Goal: Transaction & Acquisition: Purchase product/service

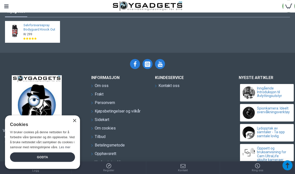
scroll to position [1008, 0]
click at [32, 29] on link "Selvforsvarsspray Bodyguard Knock Out" at bounding box center [41, 27] width 34 height 9
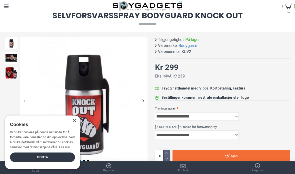
scroll to position [33, 0]
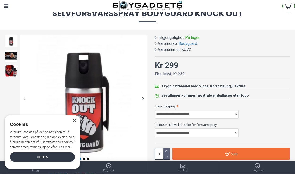
click at [235, 115] on select "**********" at bounding box center [197, 115] width 84 height 9
click at [233, 116] on select "**********" at bounding box center [197, 114] width 84 height 9
select select "***"
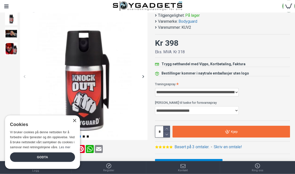
scroll to position [55, 0]
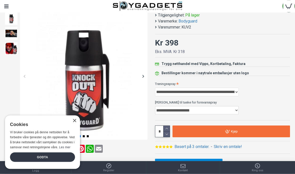
click at [232, 112] on select "**********" at bounding box center [197, 110] width 84 height 9
select select "***"
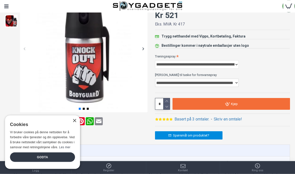
scroll to position [83, 0]
click at [45, 162] on div "Godta" at bounding box center [42, 158] width 65 height 10
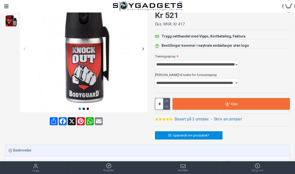
click at [167, 100] on icon at bounding box center [167, 101] width 6 height 6
type input "*"
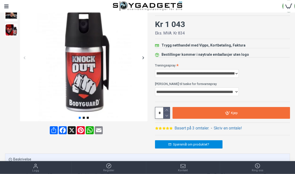
scroll to position [74, 0]
click at [137, 57] on img at bounding box center [84, 58] width 128 height 128
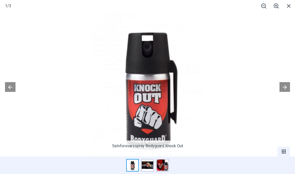
click at [284, 92] on button at bounding box center [285, 87] width 11 height 10
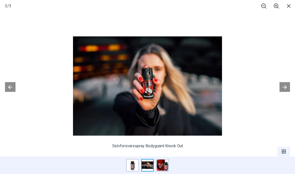
click at [283, 92] on button at bounding box center [285, 87] width 11 height 10
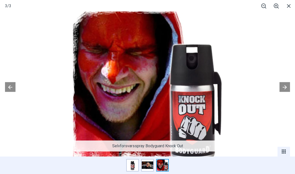
click at [285, 92] on button at bounding box center [285, 87] width 11 height 10
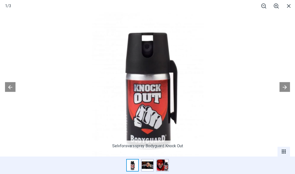
click at [286, 6] on span at bounding box center [289, 6] width 13 height 12
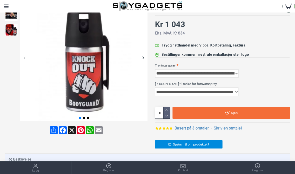
click at [234, 72] on select "**********" at bounding box center [197, 73] width 84 height 9
select select "***"
click at [233, 92] on select "**********" at bounding box center [197, 92] width 84 height 9
click at [234, 91] on select "**********" at bounding box center [197, 92] width 84 height 9
click at [235, 91] on select "**********" at bounding box center [197, 92] width 84 height 9
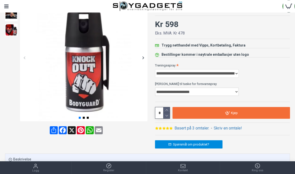
select select "***"
click at [168, 115] on icon at bounding box center [167, 116] width 6 height 6
click at [168, 108] on icon at bounding box center [167, 110] width 6 height 6
type input "*"
click at [227, 110] on link "Kjøp" at bounding box center [232, 113] width 118 height 12
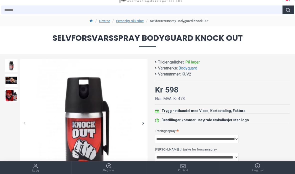
scroll to position [0, 0]
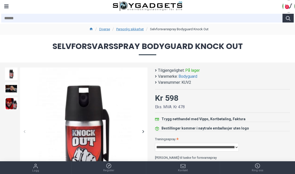
click at [8, 7] on div "Menu" at bounding box center [6, 6] width 13 height 13
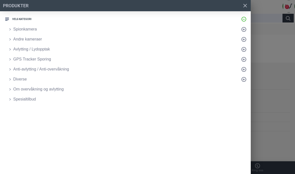
click at [31, 28] on span "Spionkamera" at bounding box center [25, 29] width 24 height 6
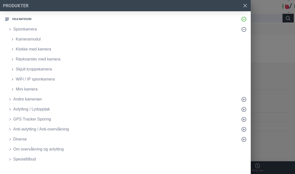
click at [40, 49] on span "Klokke med kamera" at bounding box center [33, 49] width 35 height 6
click at [31, 61] on span "Røykvarsler med kamera" at bounding box center [38, 59] width 45 height 6
click at [43, 111] on span "Avlytting / Lydopptak" at bounding box center [31, 109] width 37 height 6
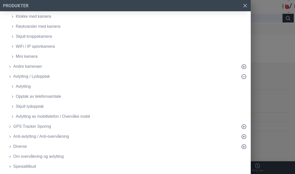
scroll to position [33, 0]
click at [72, 118] on span "Avlytting av mobiltelefon / Overvåke mobil" at bounding box center [53, 117] width 74 height 6
click at [36, 108] on span "Skjult lydopptak" at bounding box center [30, 107] width 28 height 6
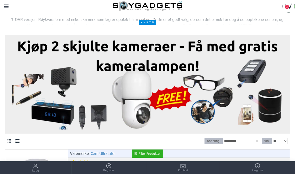
scroll to position [118, 0]
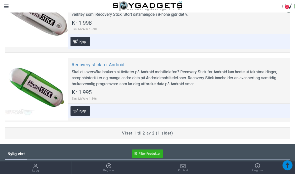
scroll to position [182, 0]
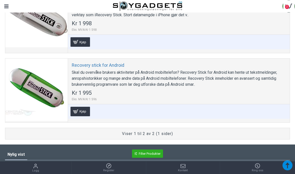
click at [144, 97] on div "Recovery stick for Android Skal du overvåke brukers aktiviteter på Android mobi…" at bounding box center [179, 91] width 222 height 64
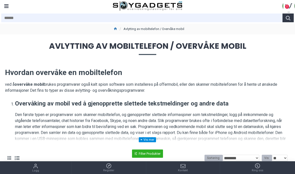
scroll to position [0, 0]
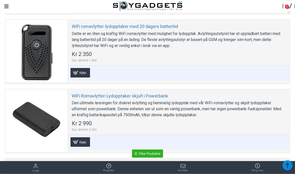
scroll to position [1332, 0]
click at [41, 45] on div at bounding box center [36, 51] width 63 height 63
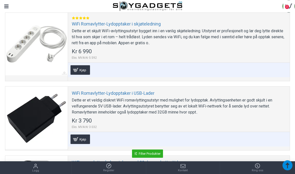
scroll to position [1196, 0]
click at [44, 34] on div at bounding box center [36, 44] width 63 height 63
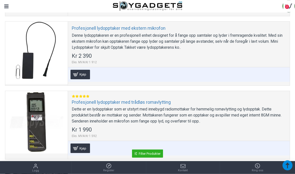
scroll to position [763, 0]
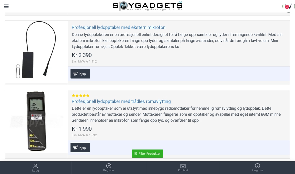
click at [42, 44] on div at bounding box center [36, 52] width 63 height 63
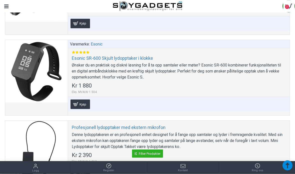
scroll to position [663, 0]
click at [35, 61] on div at bounding box center [36, 71] width 63 height 63
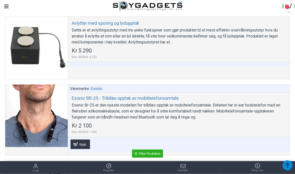
scroll to position [218, 0]
click at [32, 41] on div at bounding box center [36, 48] width 63 height 63
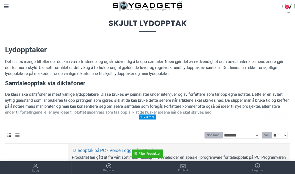
scroll to position [0, 0]
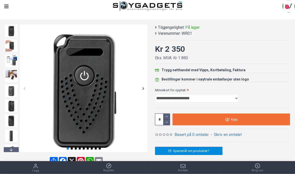
scroll to position [43, 0]
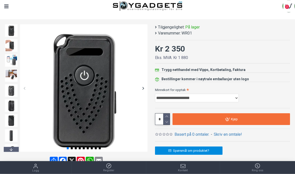
click at [11, 45] on img at bounding box center [11, 46] width 13 height 13
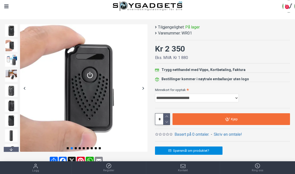
click at [140, 87] on div at bounding box center [143, 88] width 9 height 9
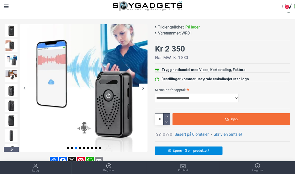
click at [146, 96] on img at bounding box center [84, 88] width 128 height 128
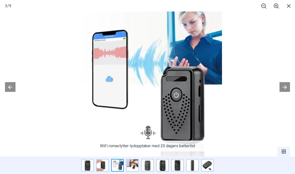
click at [286, 92] on button at bounding box center [285, 87] width 11 height 10
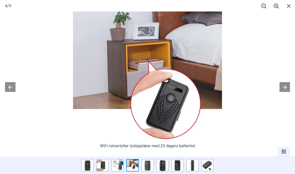
click at [283, 92] on button at bounding box center [285, 87] width 11 height 10
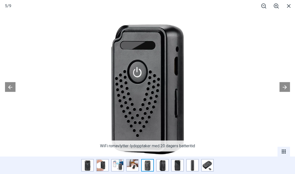
click at [284, 92] on button at bounding box center [285, 87] width 11 height 10
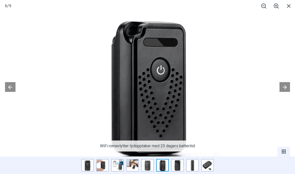
click at [285, 92] on button at bounding box center [285, 87] width 11 height 10
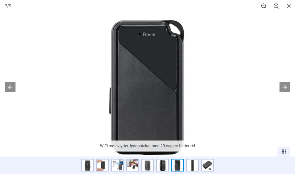
click at [284, 92] on button at bounding box center [285, 87] width 11 height 10
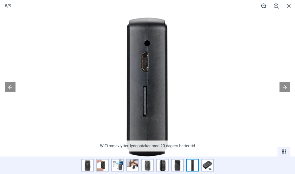
click at [284, 92] on button at bounding box center [285, 87] width 11 height 10
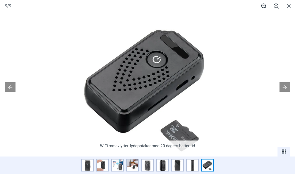
click at [284, 92] on button at bounding box center [285, 87] width 11 height 10
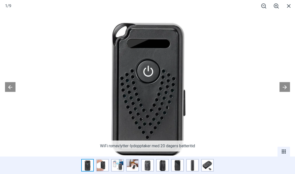
click at [284, 92] on button at bounding box center [285, 87] width 11 height 10
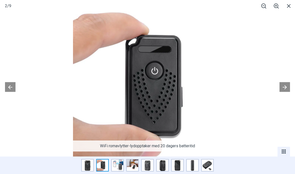
click at [284, 92] on button at bounding box center [285, 87] width 11 height 10
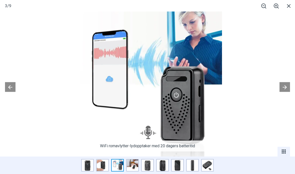
click at [286, 92] on button at bounding box center [285, 87] width 11 height 10
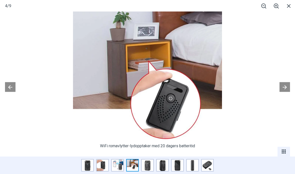
click at [287, 8] on span at bounding box center [289, 6] width 13 height 12
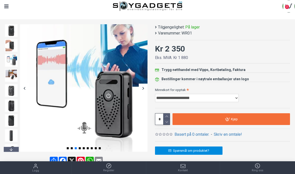
click at [235, 99] on select "**********" at bounding box center [197, 98] width 84 height 9
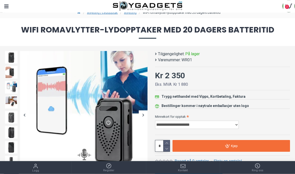
scroll to position [0, 0]
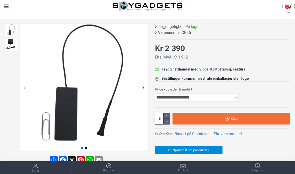
scroll to position [44, 0]
click at [142, 87] on div at bounding box center [143, 88] width 9 height 9
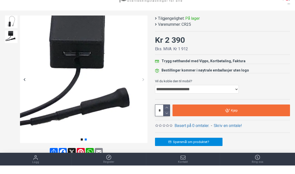
click at [142, 84] on div at bounding box center [143, 88] width 9 height 9
click at [24, 84] on div at bounding box center [24, 88] width 9 height 9
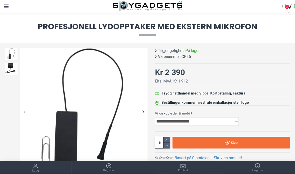
scroll to position [22, 0]
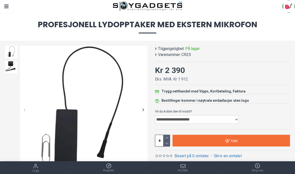
click at [234, 119] on select "**********" at bounding box center [197, 119] width 84 height 9
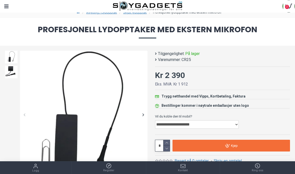
click at [233, 125] on select "**********" at bounding box center [197, 124] width 84 height 9
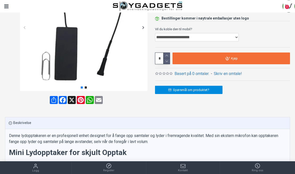
scroll to position [0, 0]
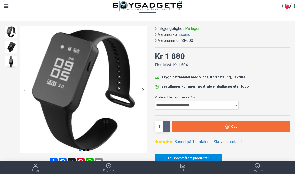
scroll to position [42, 0]
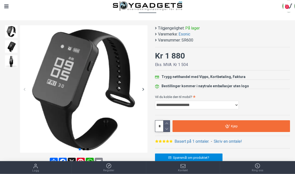
click at [12, 46] on img at bounding box center [11, 47] width 13 height 13
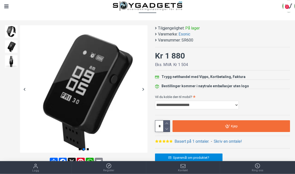
scroll to position [42, 0]
click at [8, 30] on img at bounding box center [11, 31] width 13 height 13
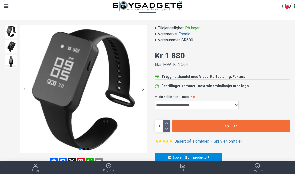
click at [14, 61] on img at bounding box center [11, 61] width 13 height 13
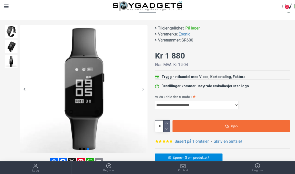
click at [9, 29] on div at bounding box center [11, 26] width 15 height 5
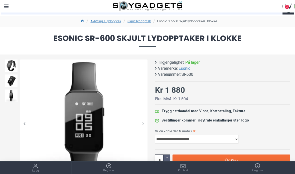
scroll to position [0, 0]
